Goal: Navigation & Orientation: Find specific page/section

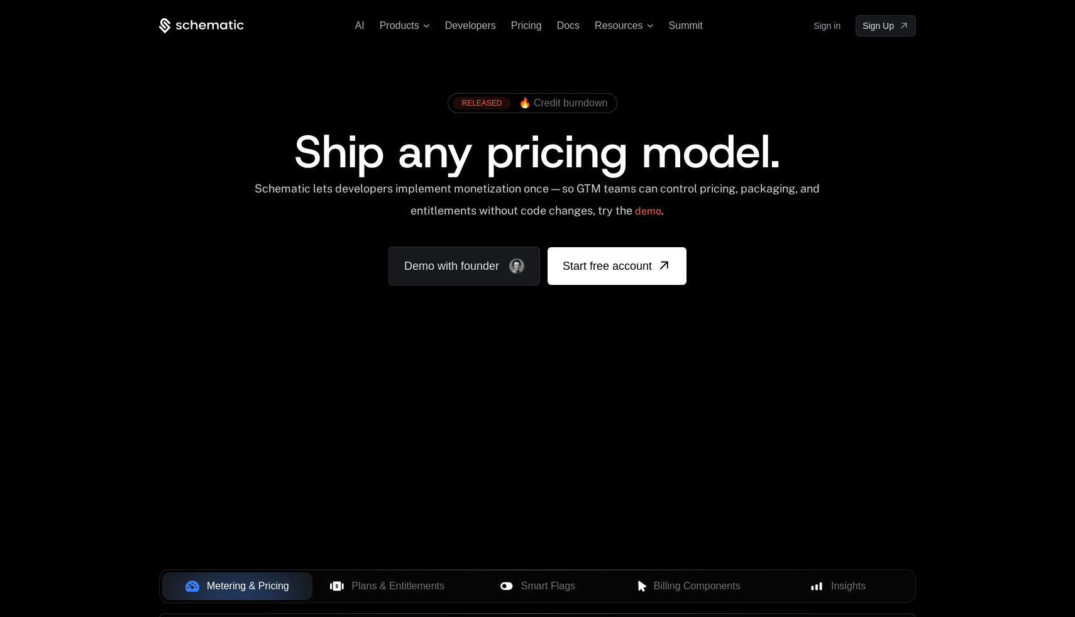
click at [827, 30] on link "Sign in" at bounding box center [826, 26] width 27 height 20
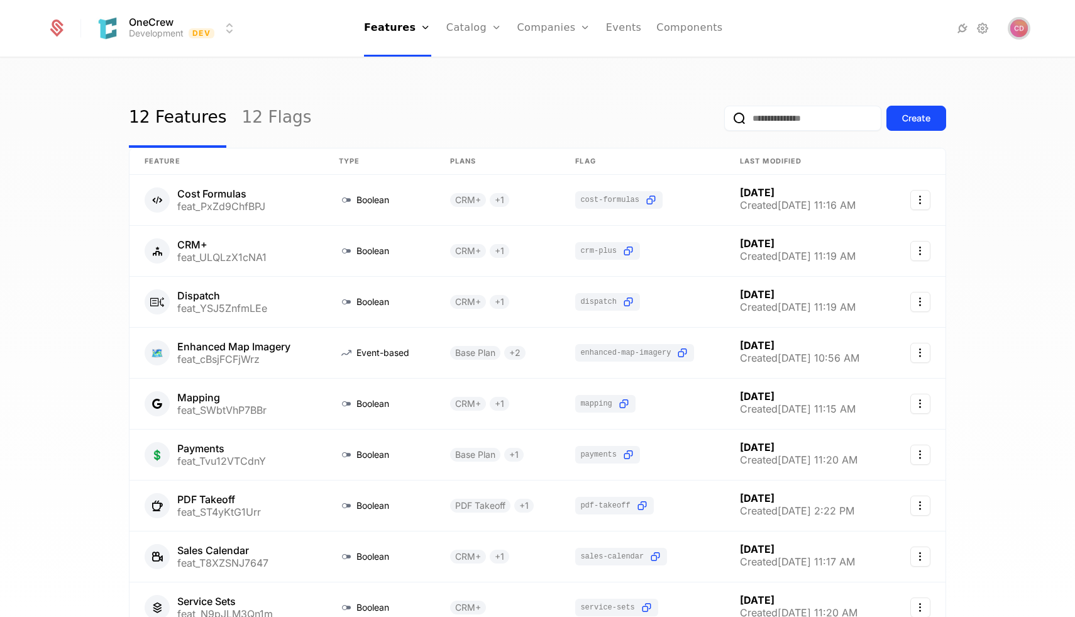
click at [1021, 32] on img "Open user button" at bounding box center [1019, 28] width 18 height 18
click at [1053, 119] on div "12 Features 12 Flags Create Feature Type Plans Flag Last Modified Cost Formulas…" at bounding box center [537, 341] width 1075 height 566
click at [1017, 192] on div "12 Features 12 Flags Create Feature Type Plans Flag Last Modified Cost Formulas…" at bounding box center [537, 341] width 1075 height 566
click at [984, 166] on div "12 Features 12 Flags Create Feature Type Plans Flag Last Modified Cost Formulas…" at bounding box center [537, 341] width 1075 height 566
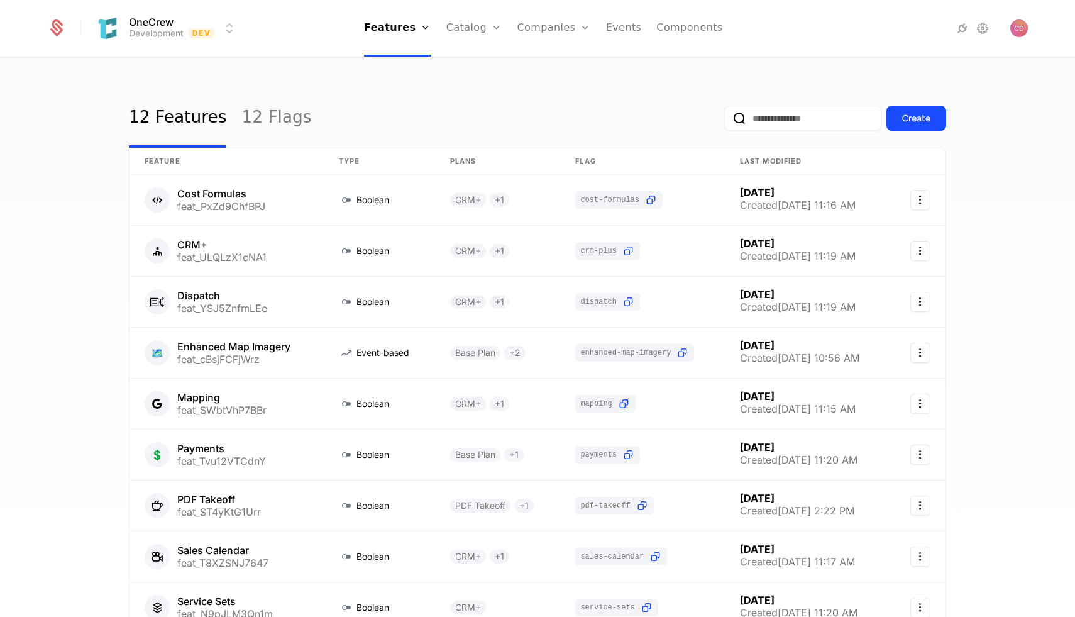
click at [1019, 118] on div "12 Features 12 Flags Create Feature Type Plans Flag Last Modified Cost Formulas…" at bounding box center [537, 341] width 1075 height 566
